Goal: Use online tool/utility: Utilize a website feature to perform a specific function

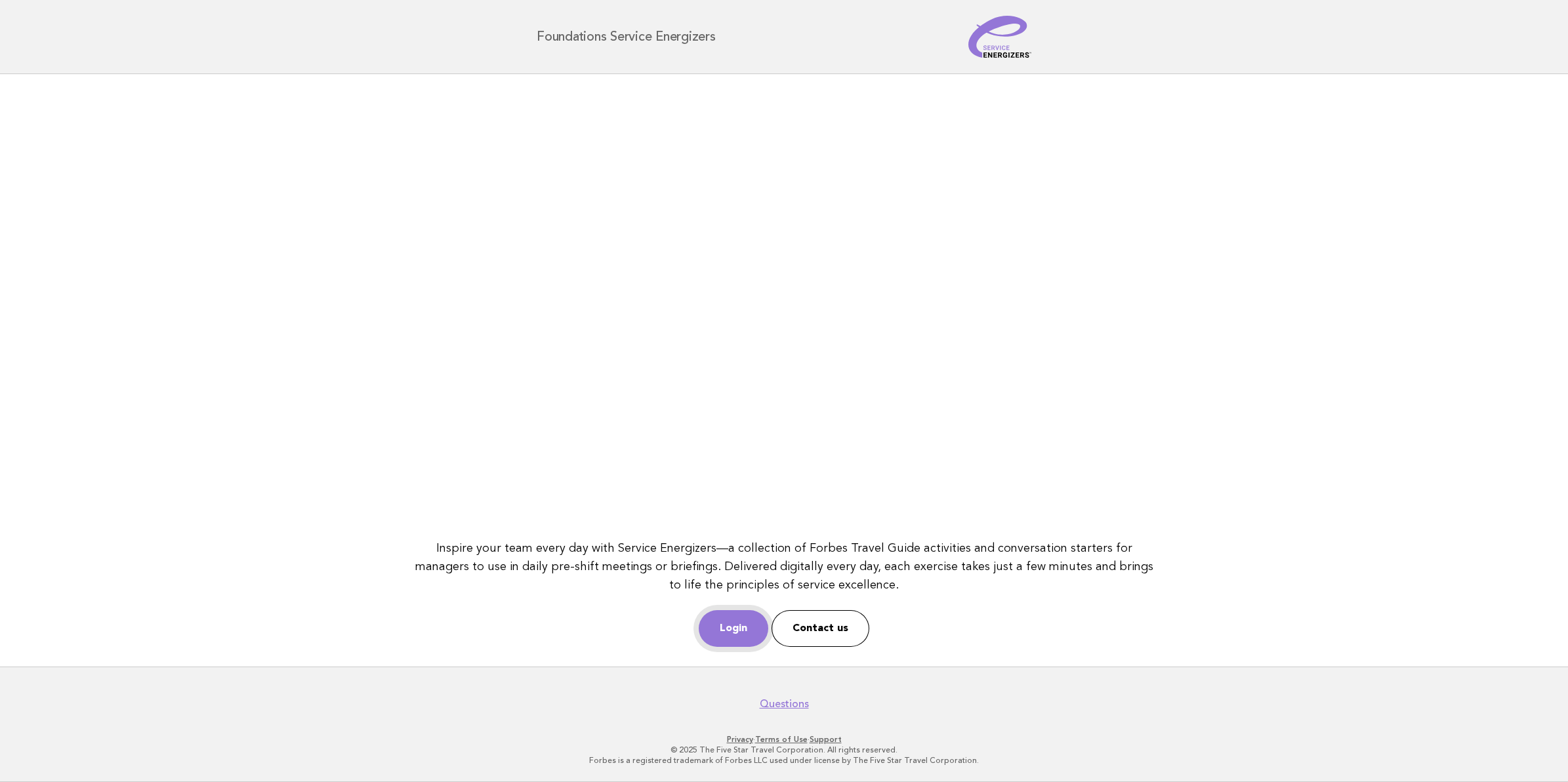
click at [733, 624] on link "Login" at bounding box center [734, 629] width 69 height 37
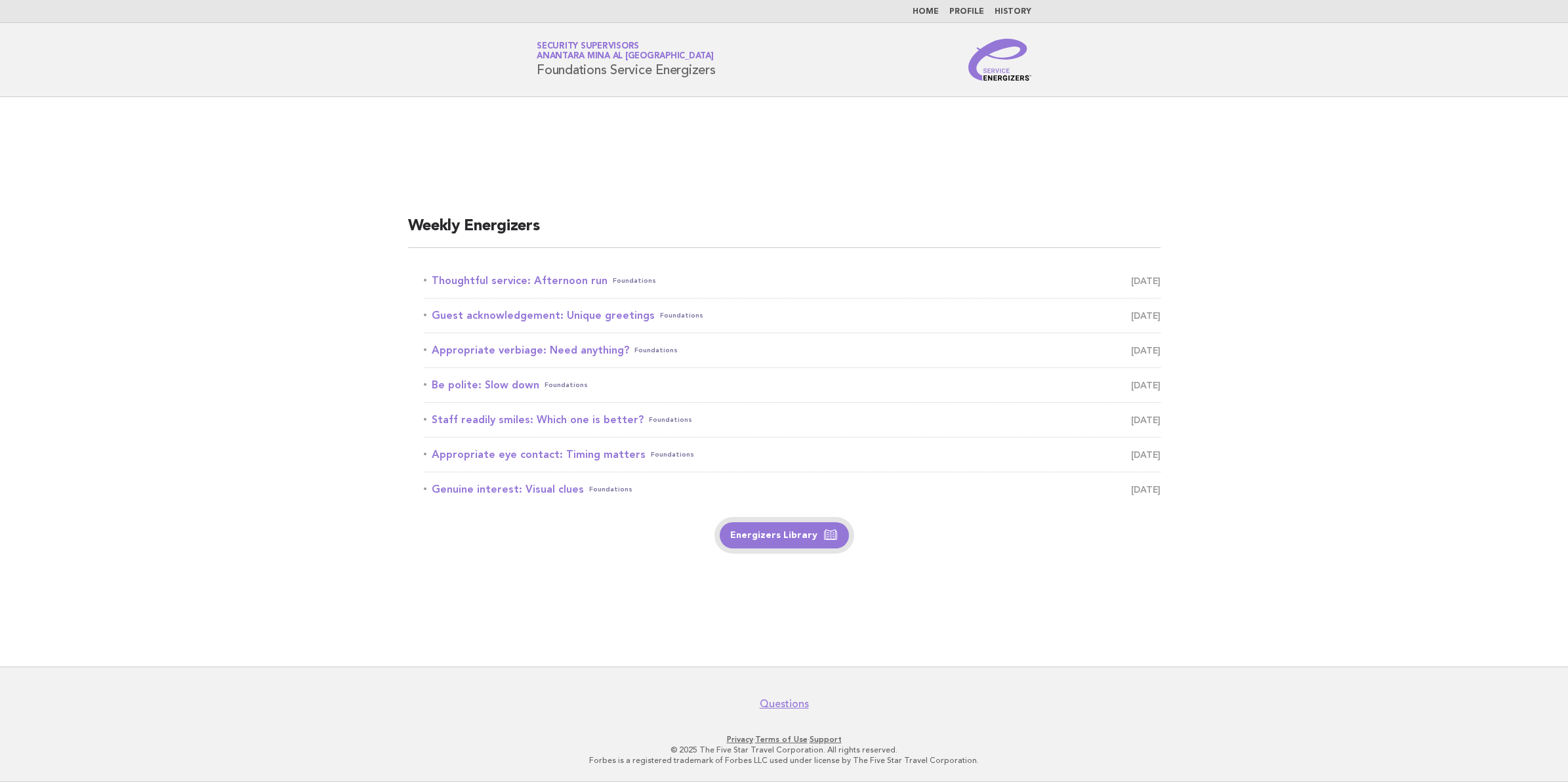
click at [781, 533] on link "Energizers Library" at bounding box center [784, 535] width 129 height 26
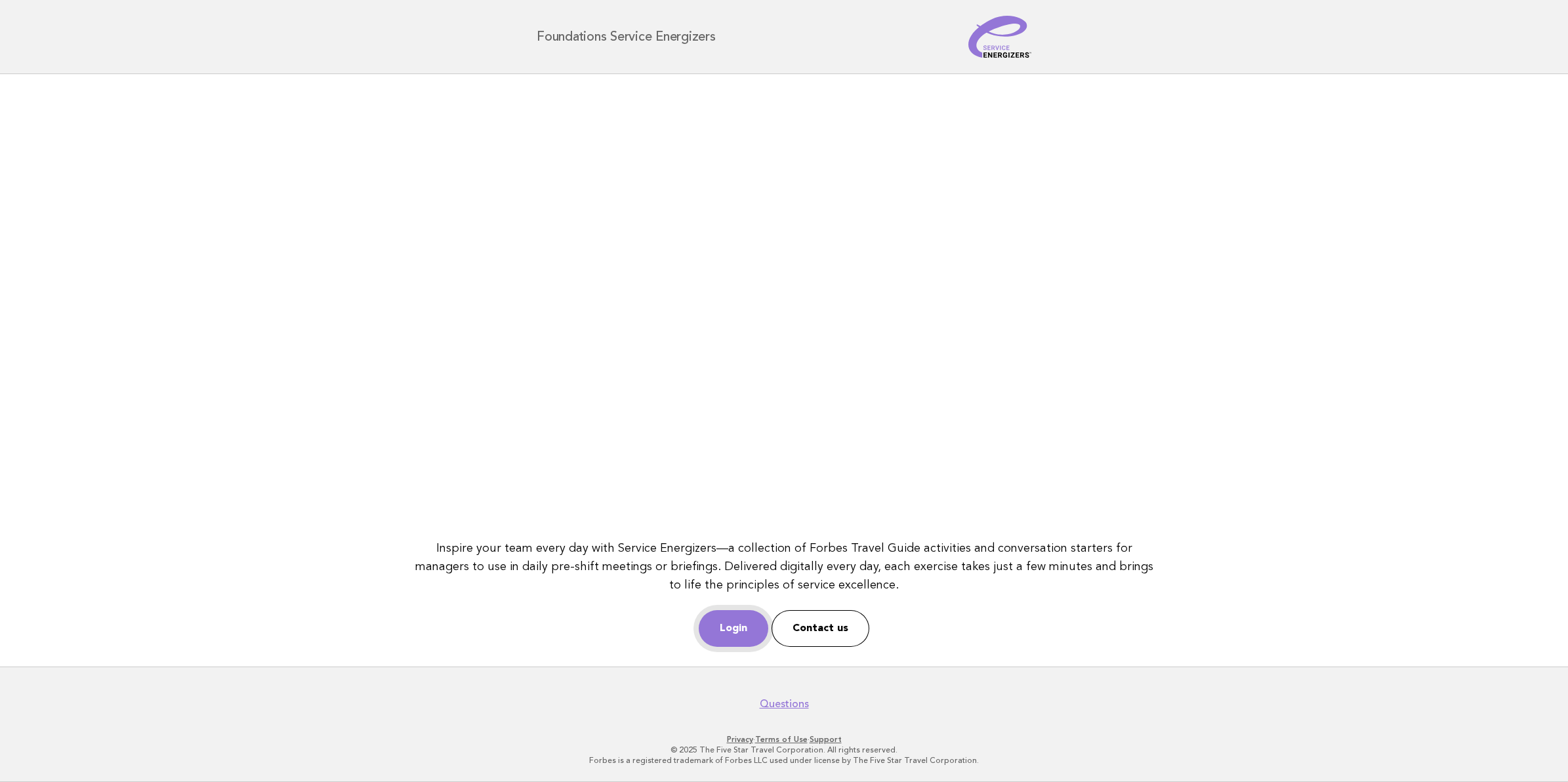
click at [723, 627] on link "Login" at bounding box center [734, 629] width 69 height 37
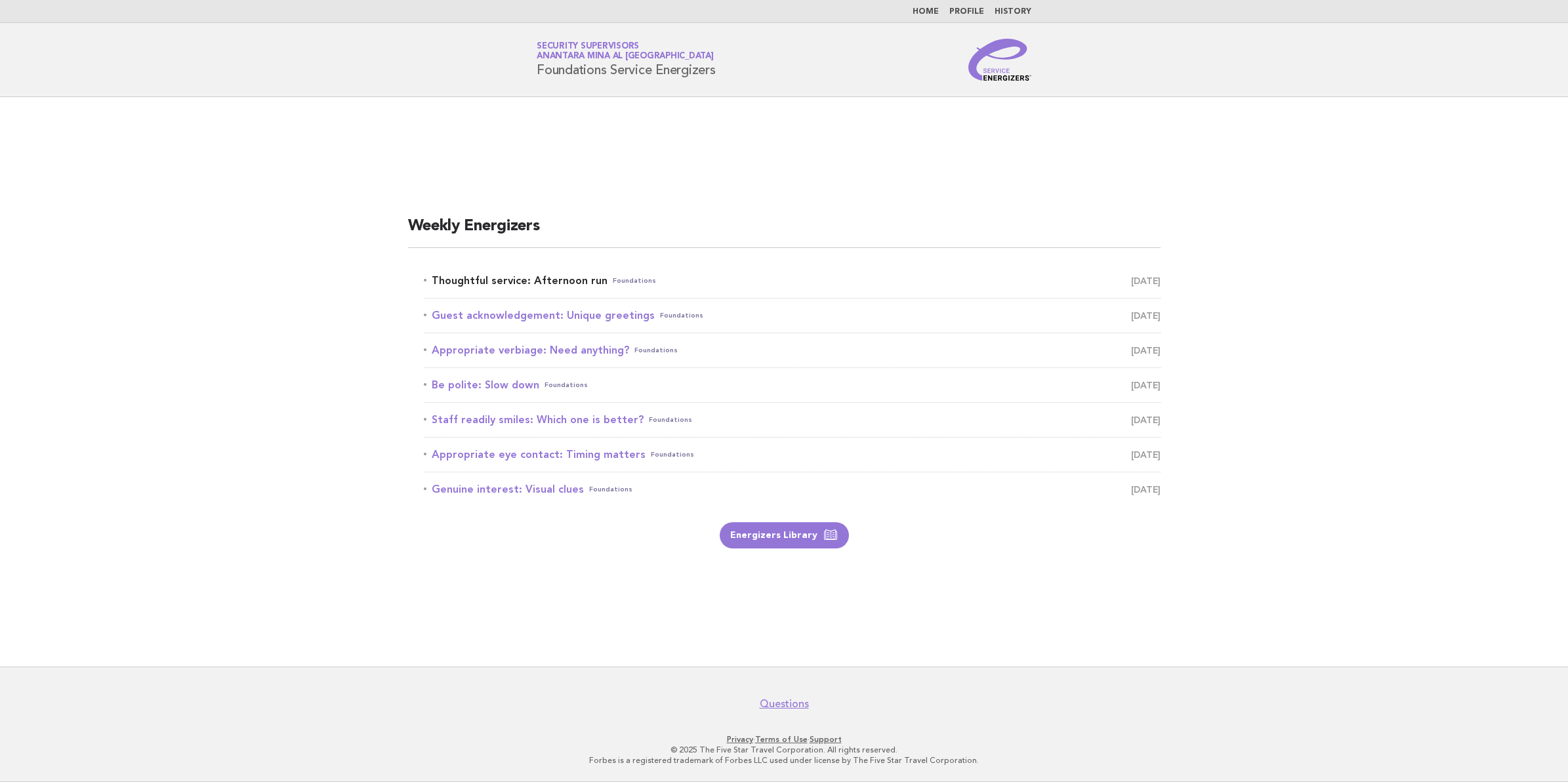
click at [569, 274] on link "Thoughtful service: Afternoon run Foundations October 14" at bounding box center [792, 281] width 737 height 18
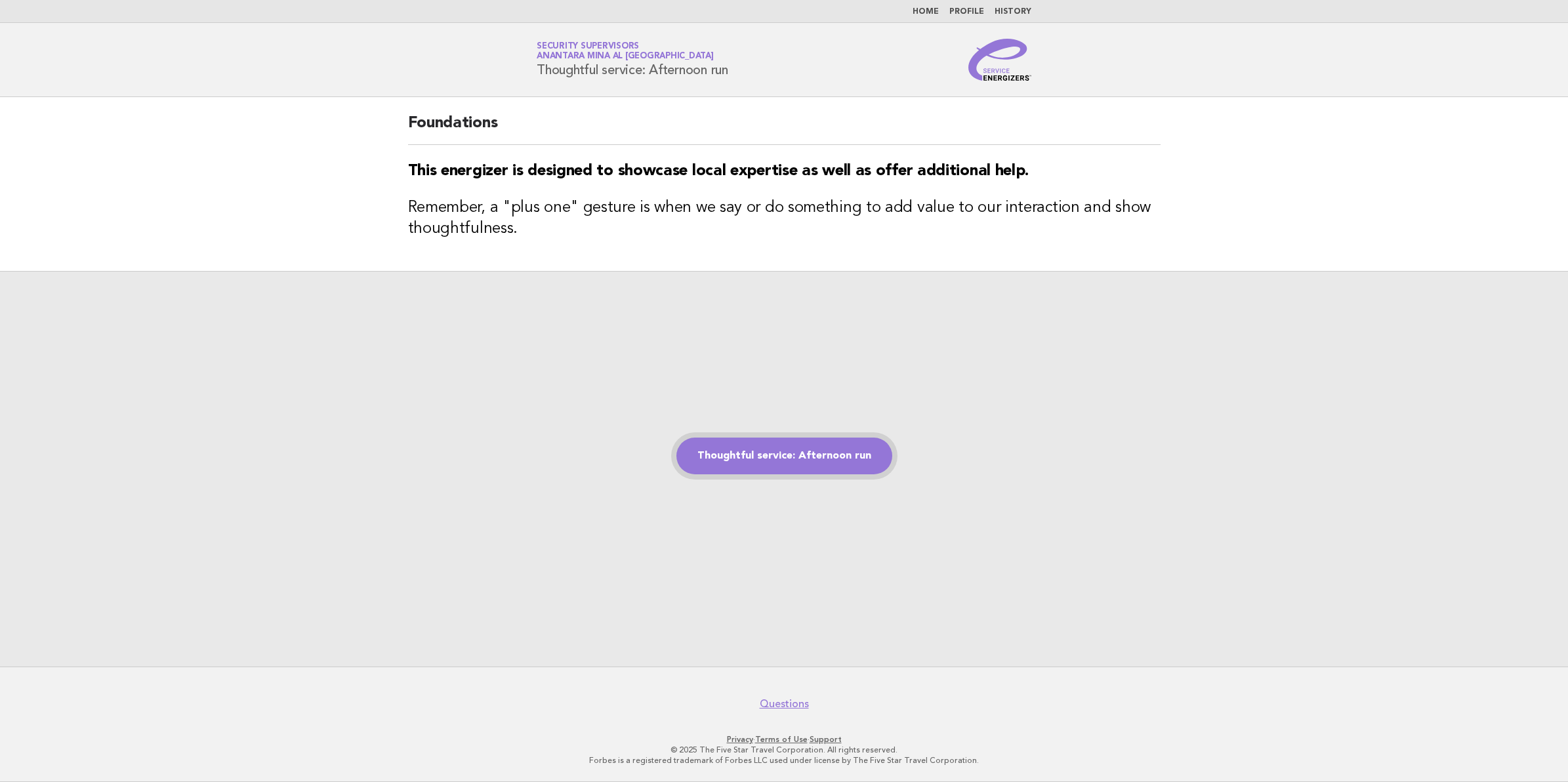
click at [783, 453] on link "Thoughtful service: Afternoon run" at bounding box center [784, 456] width 216 height 37
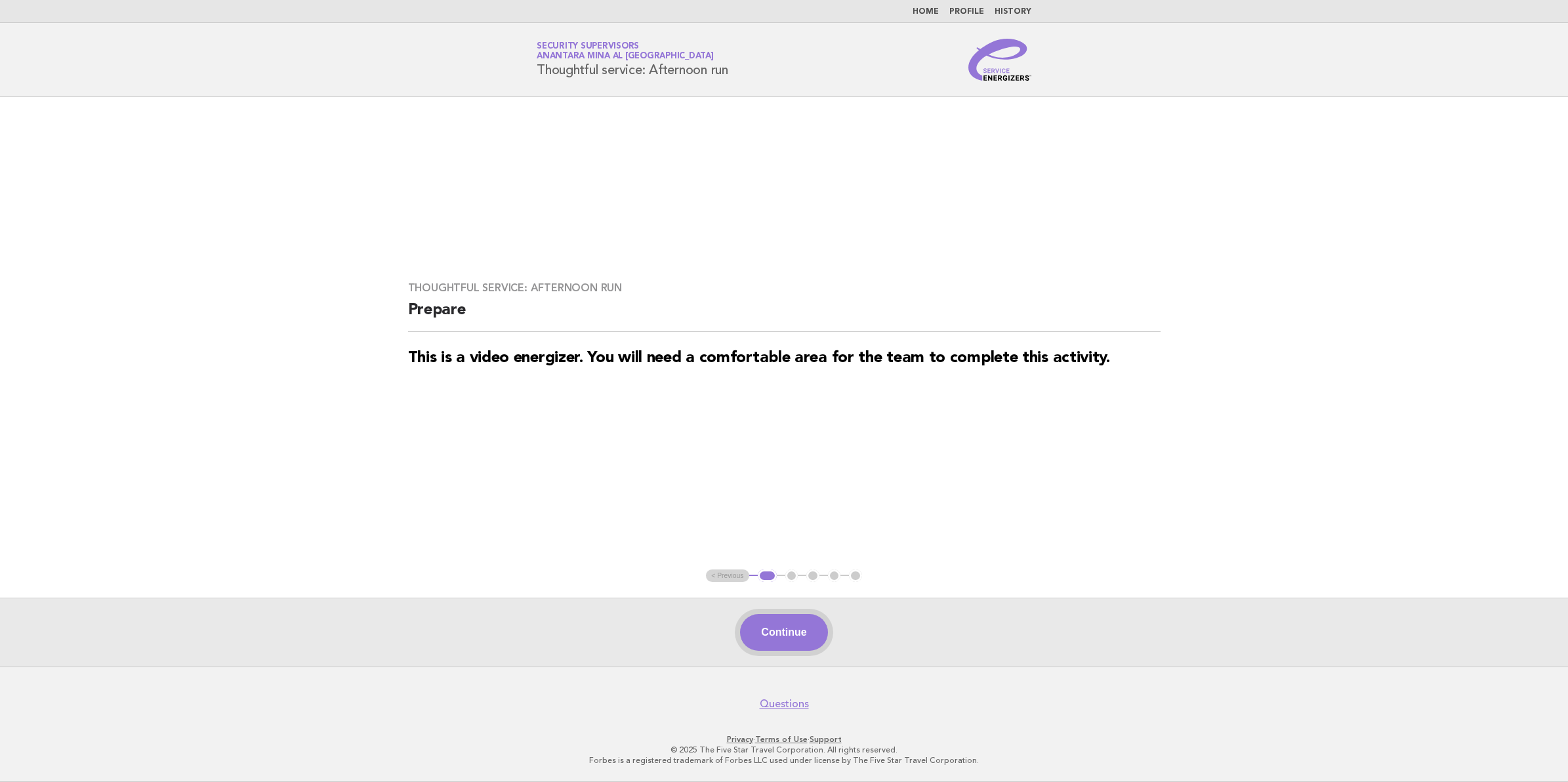
click at [788, 636] on button "Continue" at bounding box center [784, 633] width 87 height 37
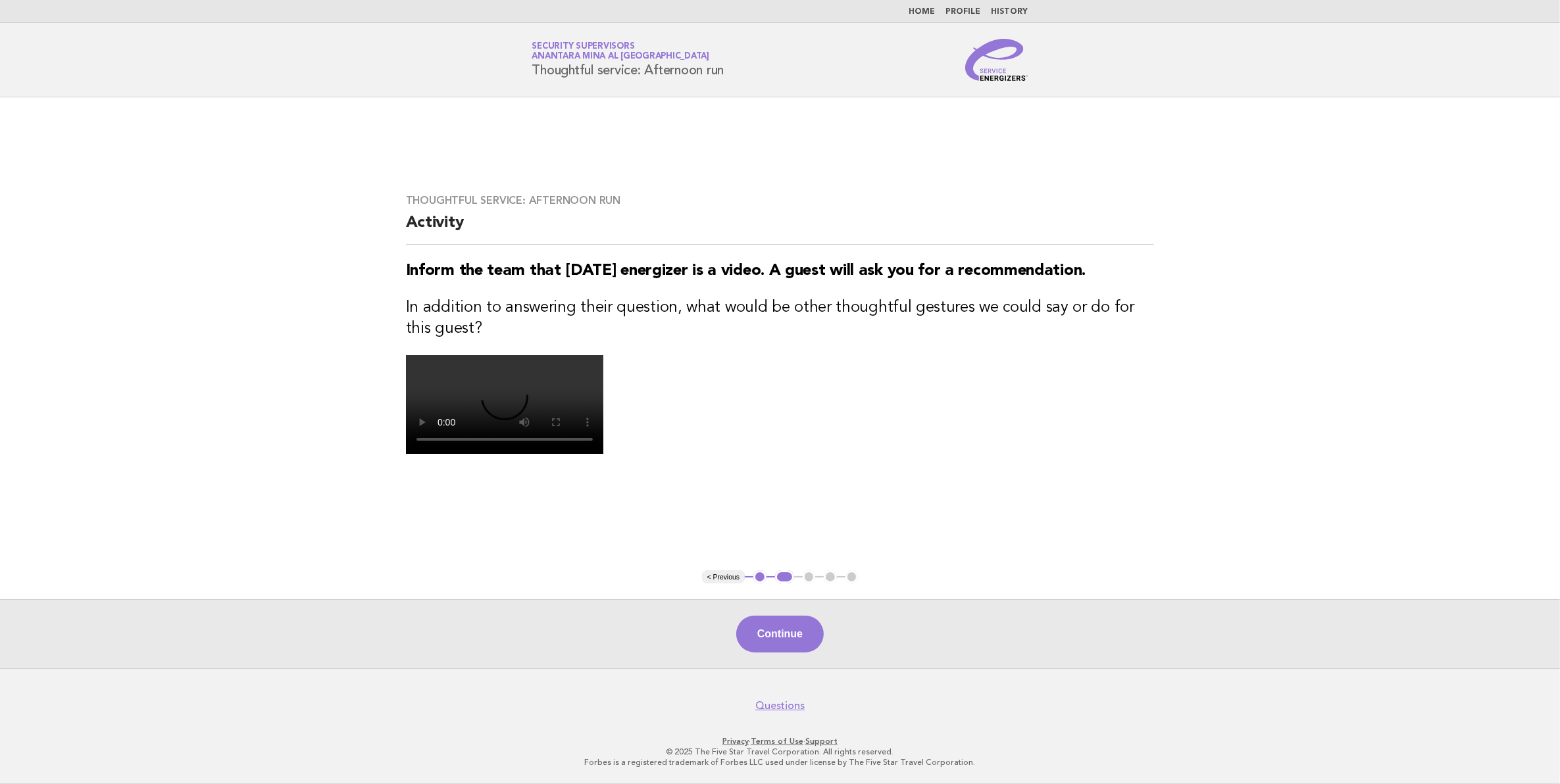
scroll to position [165, 0]
click at [791, 639] on button "Continue" at bounding box center [780, 634] width 87 height 37
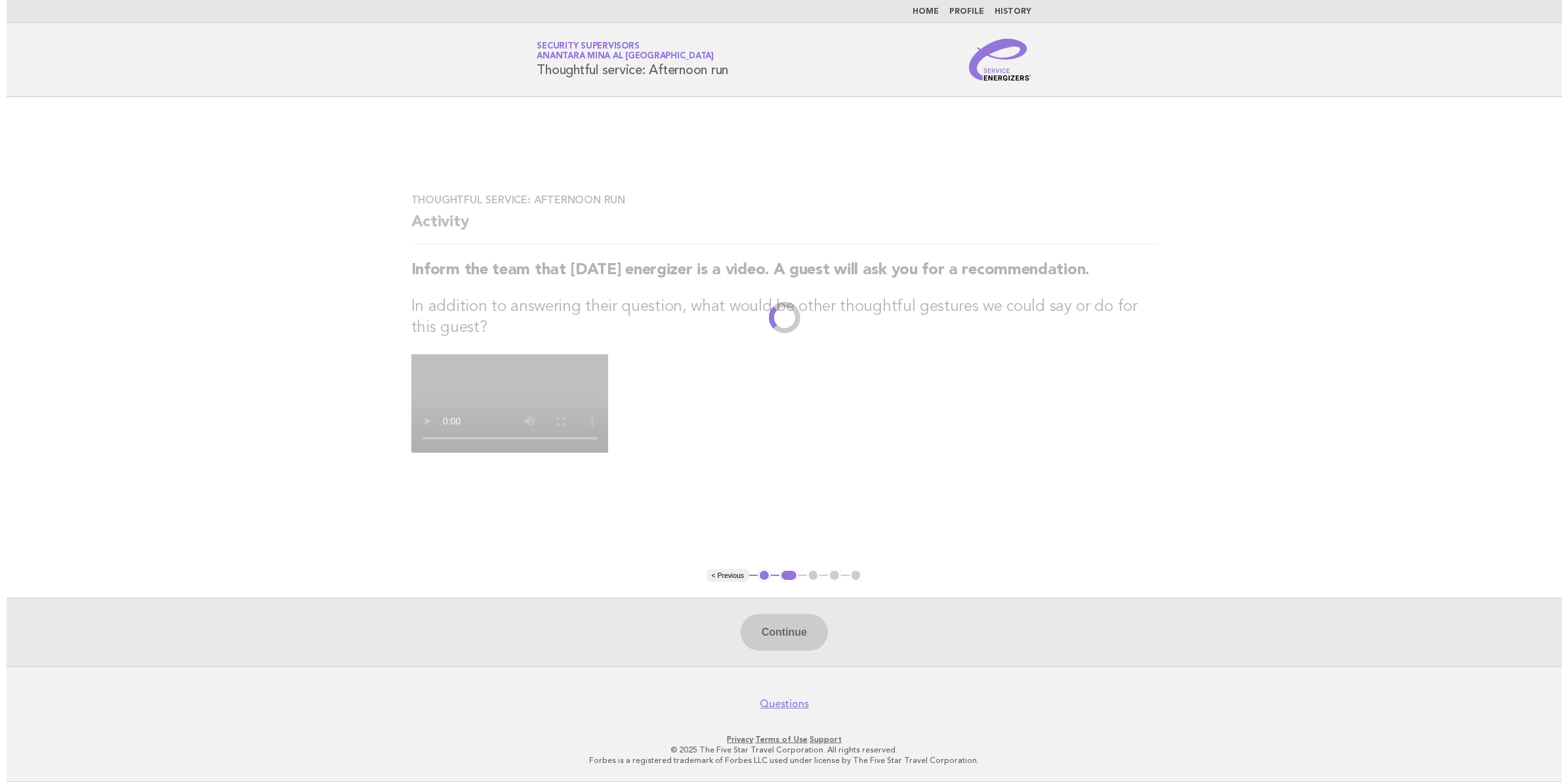
scroll to position [0, 0]
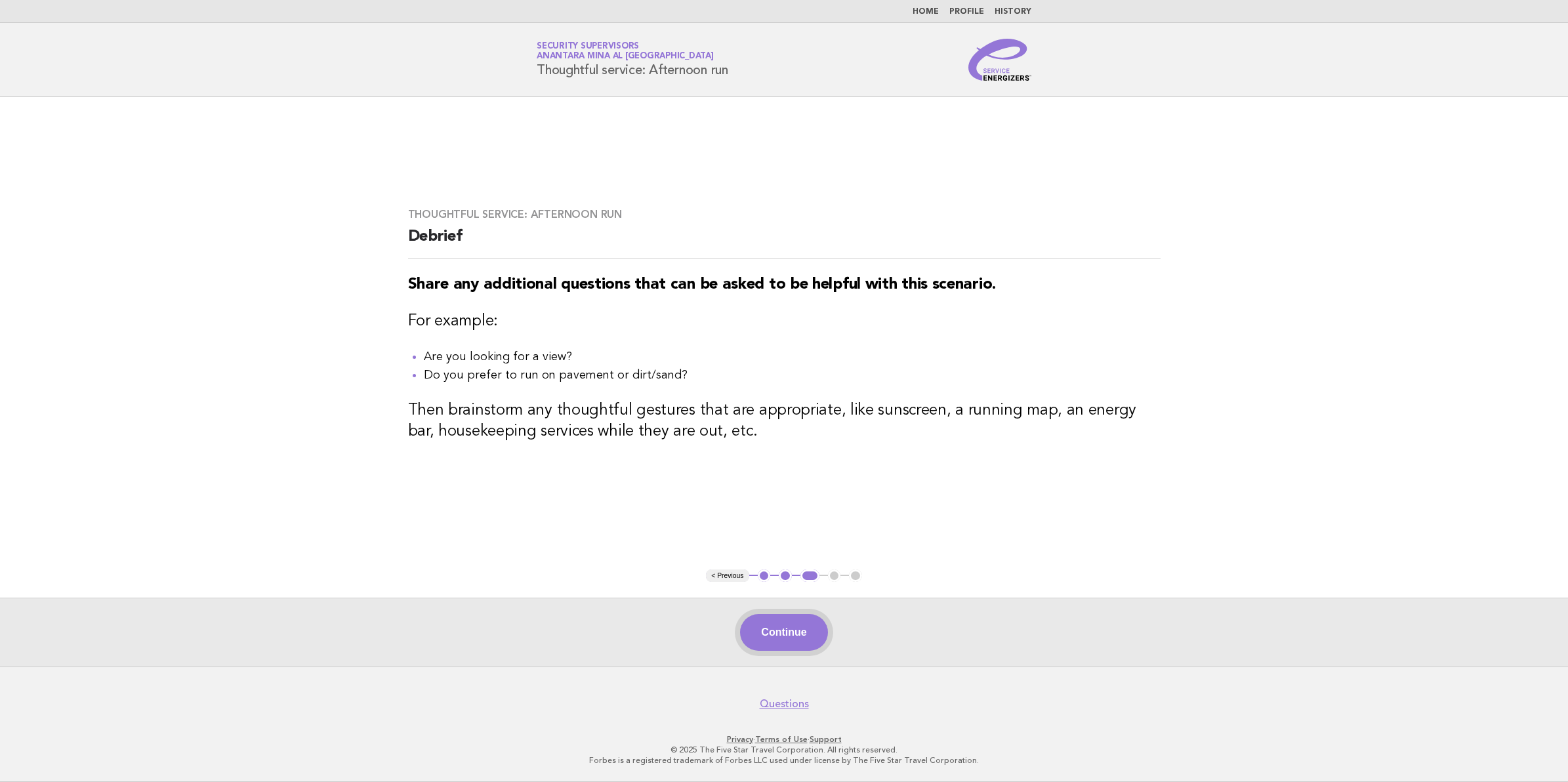
click at [784, 631] on button "Continue" at bounding box center [784, 633] width 87 height 37
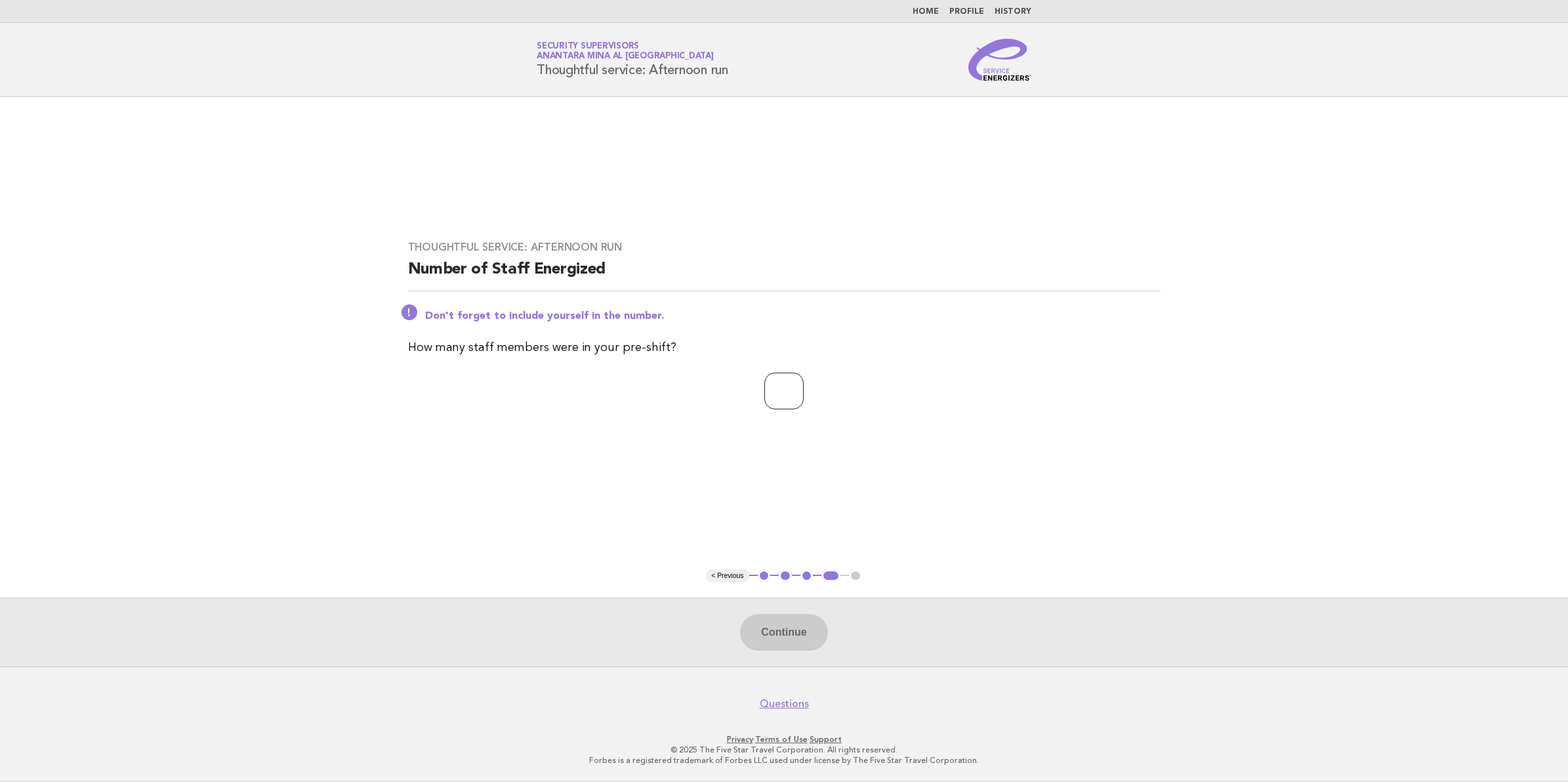
click at [778, 395] on input "number" at bounding box center [784, 391] width 39 height 37
type input "**"
click at [793, 630] on button "Continue" at bounding box center [784, 633] width 87 height 37
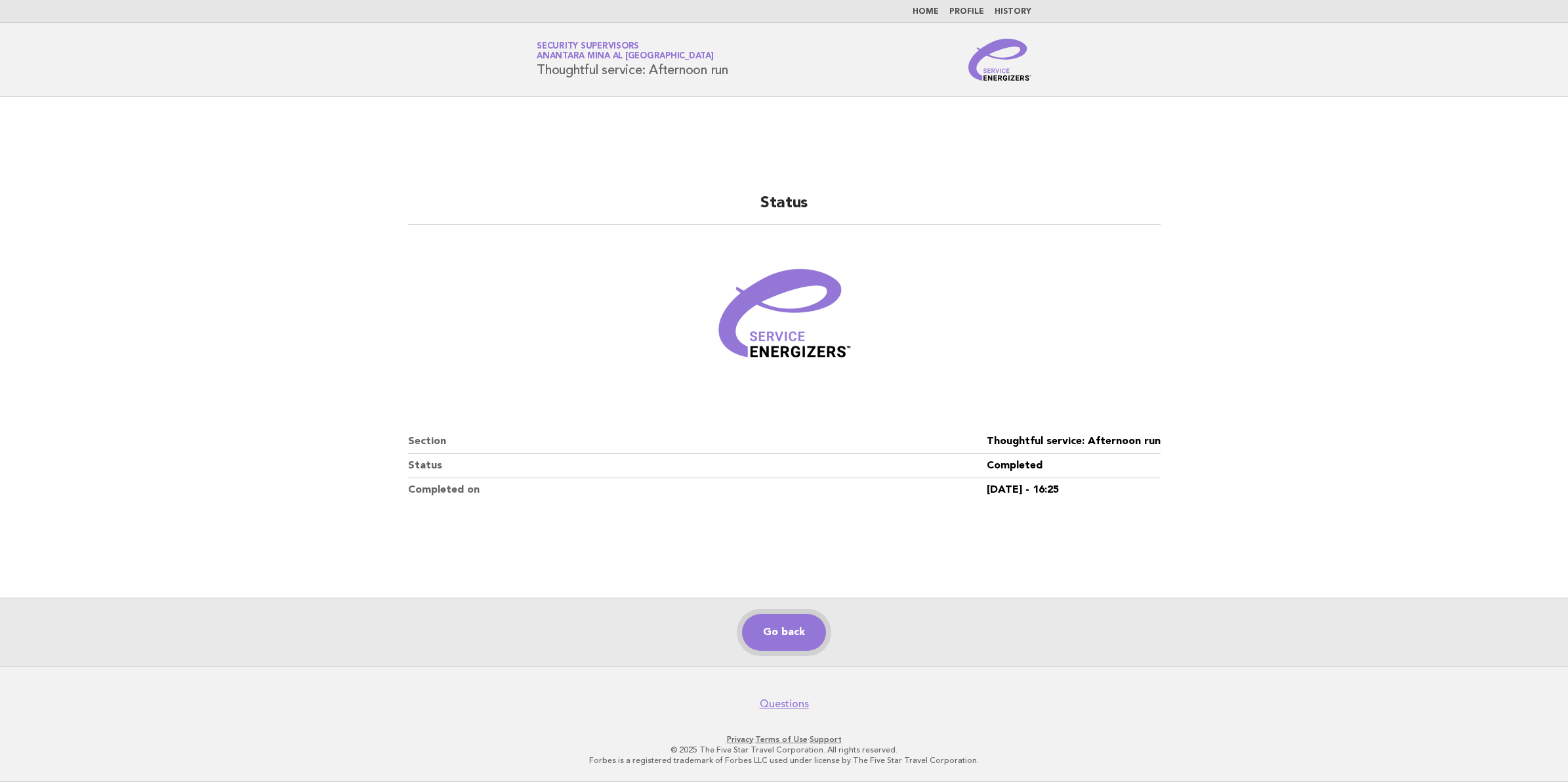
click at [805, 643] on link "Go back" at bounding box center [784, 633] width 84 height 37
